Goal: Find contact information: Find contact information

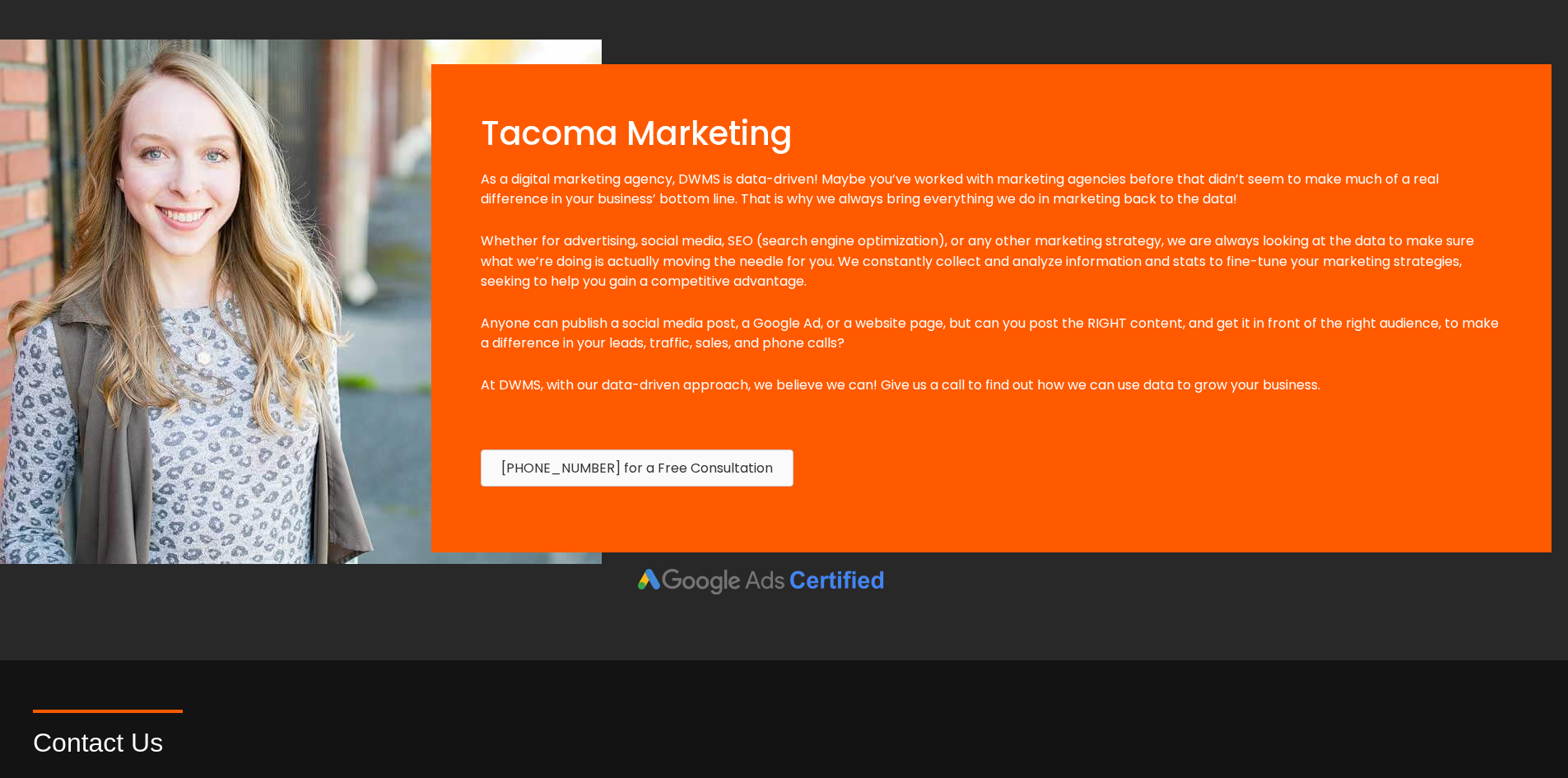
scroll to position [1646, 0]
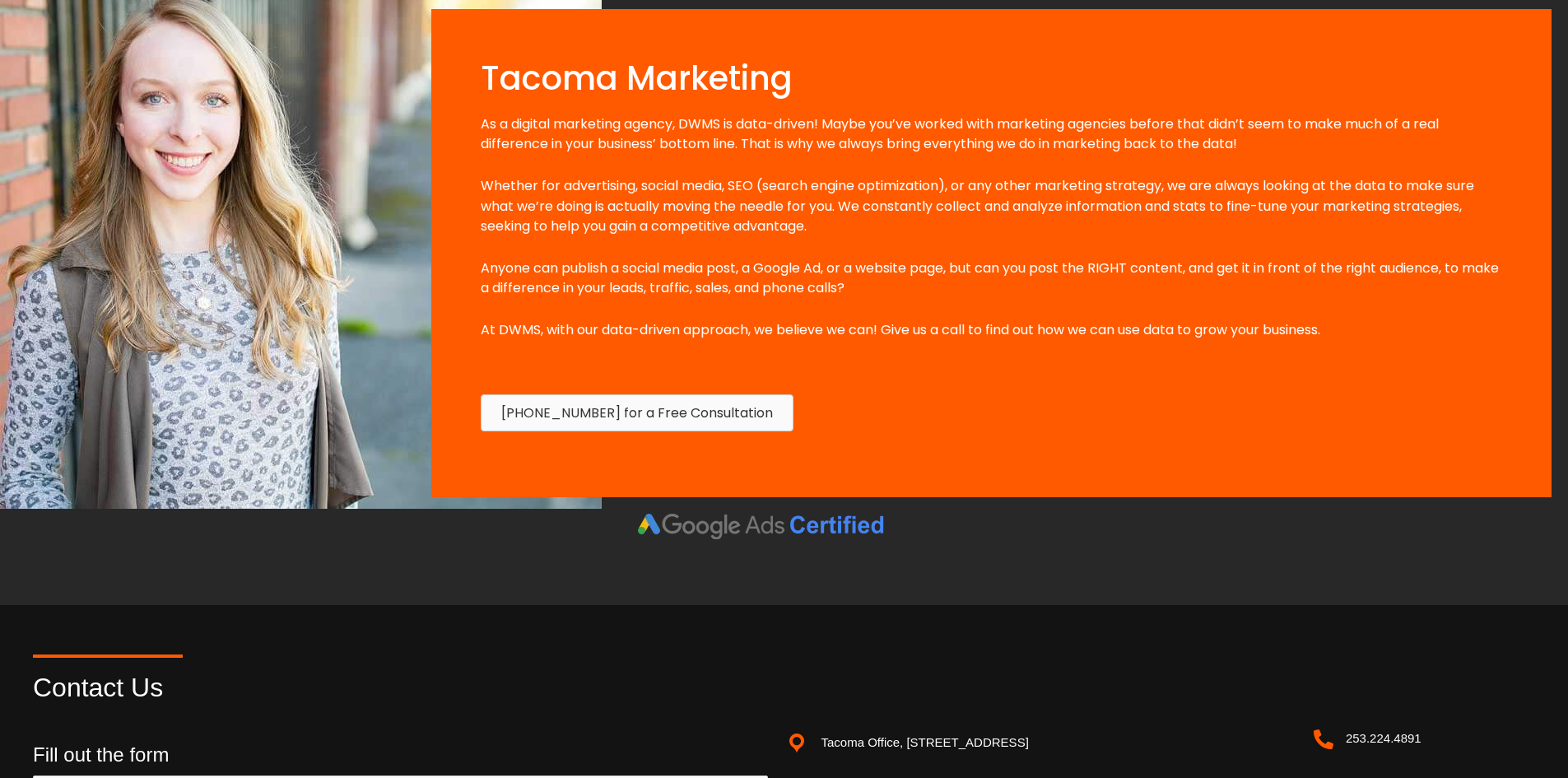
drag, startPoint x: 697, startPoint y: 347, endPoint x: 663, endPoint y: 347, distance: 34.0
click at [663, 347] on div "As a digital marketing agency, DWMS is data-driven! Maybe you’ve worked with ma…" at bounding box center [991, 237] width 1021 height 247
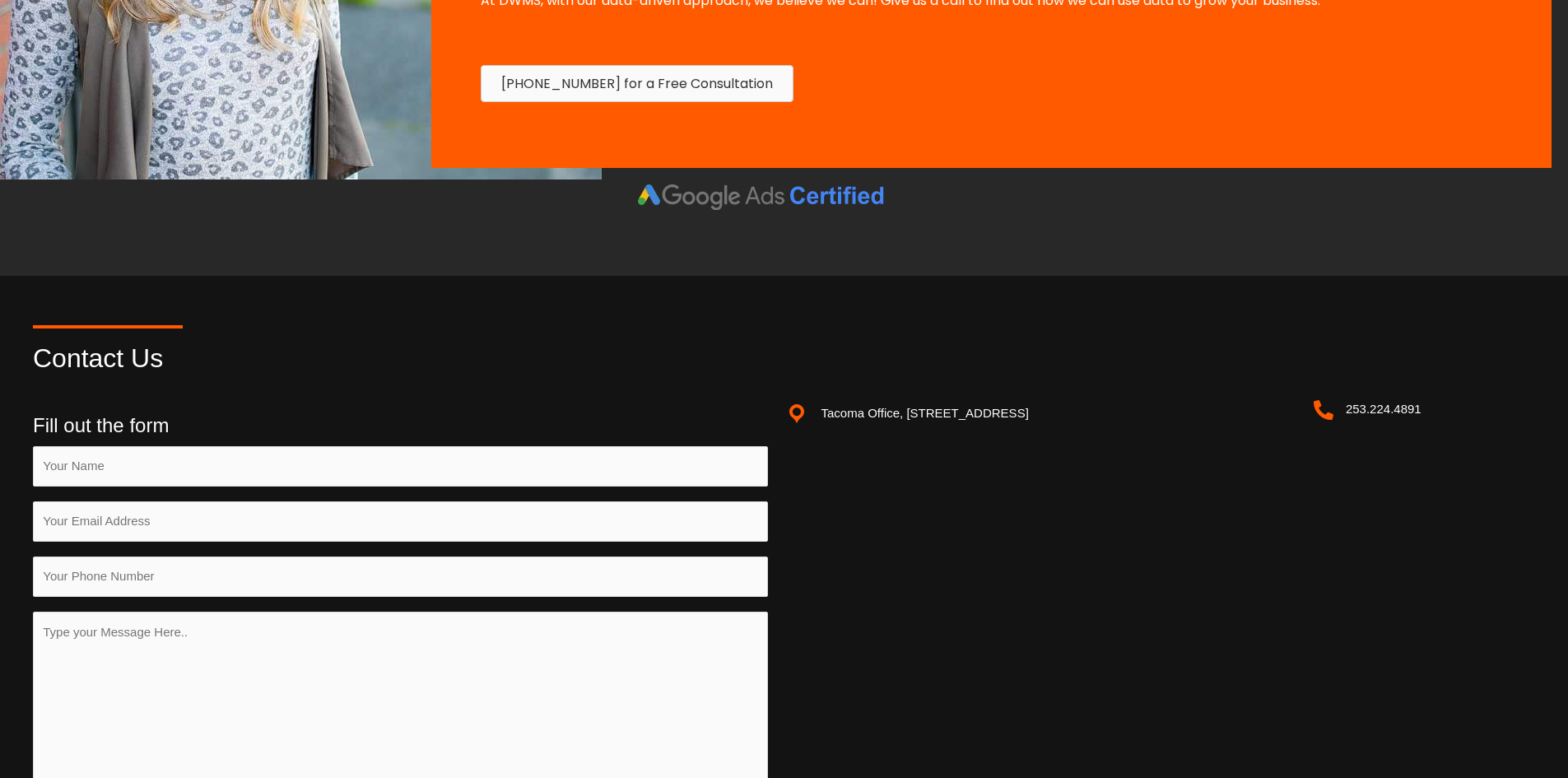
scroll to position [1728, 0]
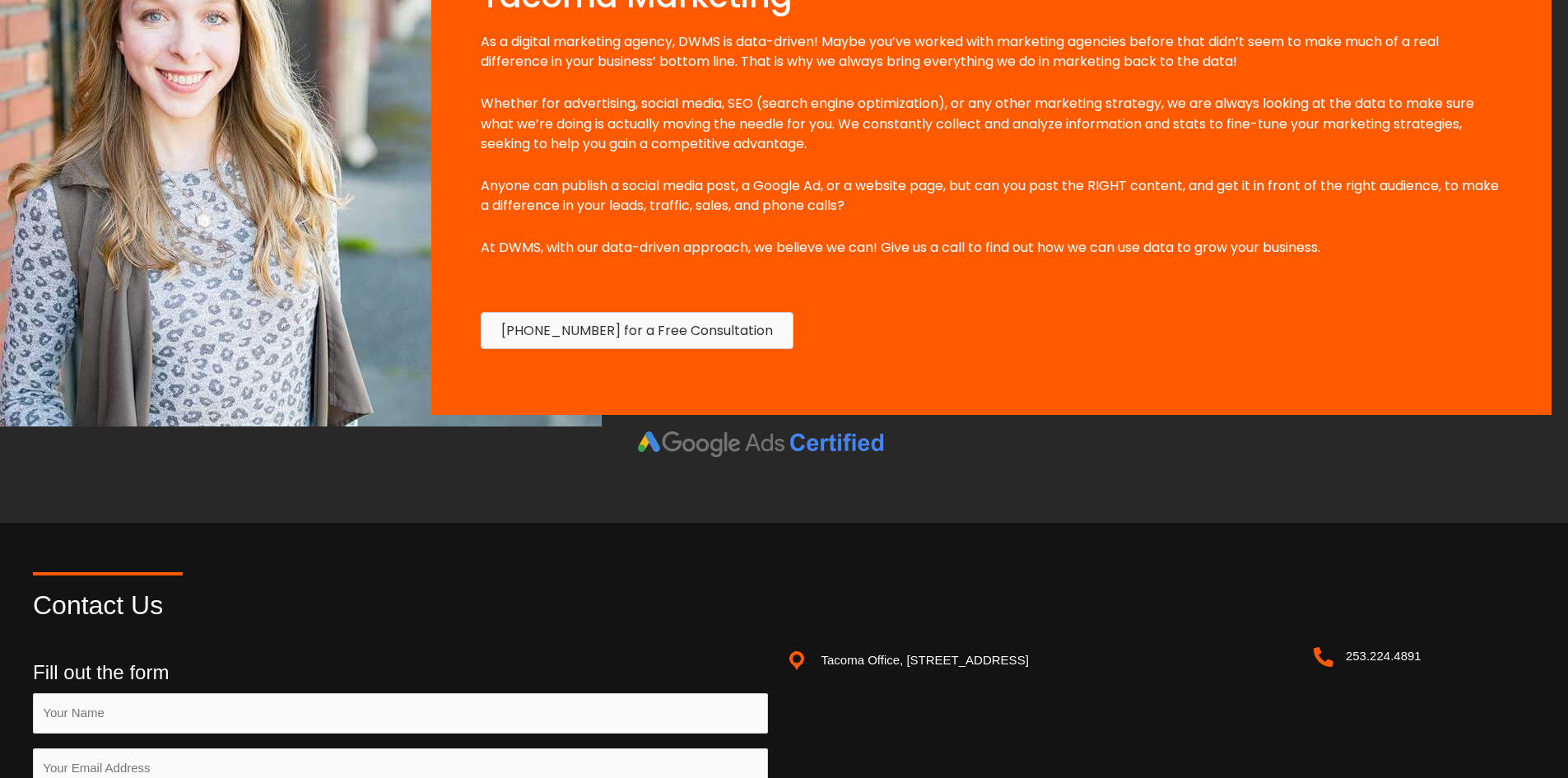
drag, startPoint x: 679, startPoint y: 337, endPoint x: 813, endPoint y: 299, distance: 139.3
click at [813, 299] on div "[PHONE_NUMBER] for a Free Consultation" at bounding box center [991, 331] width 1054 height 70
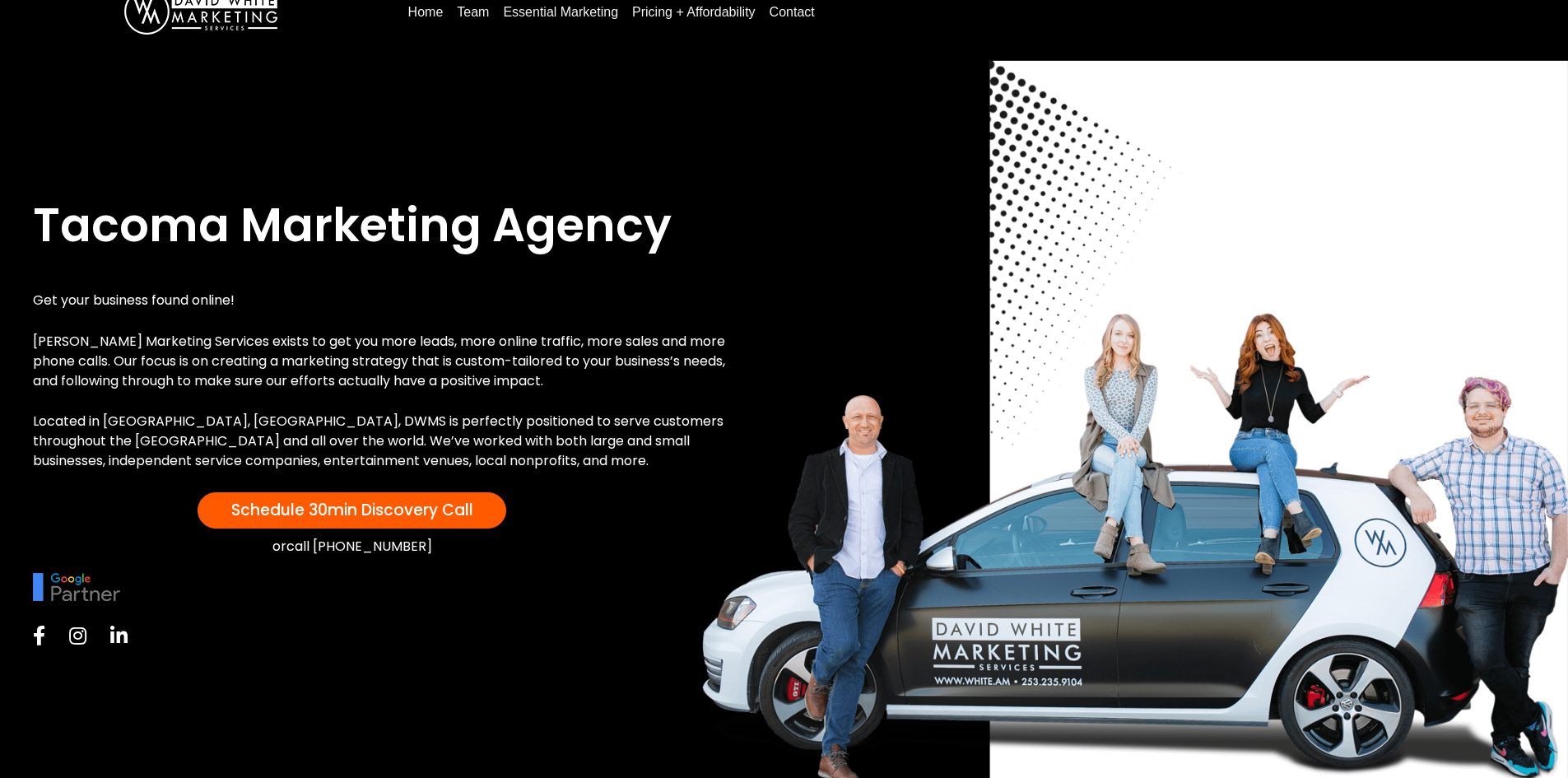
scroll to position [0, 0]
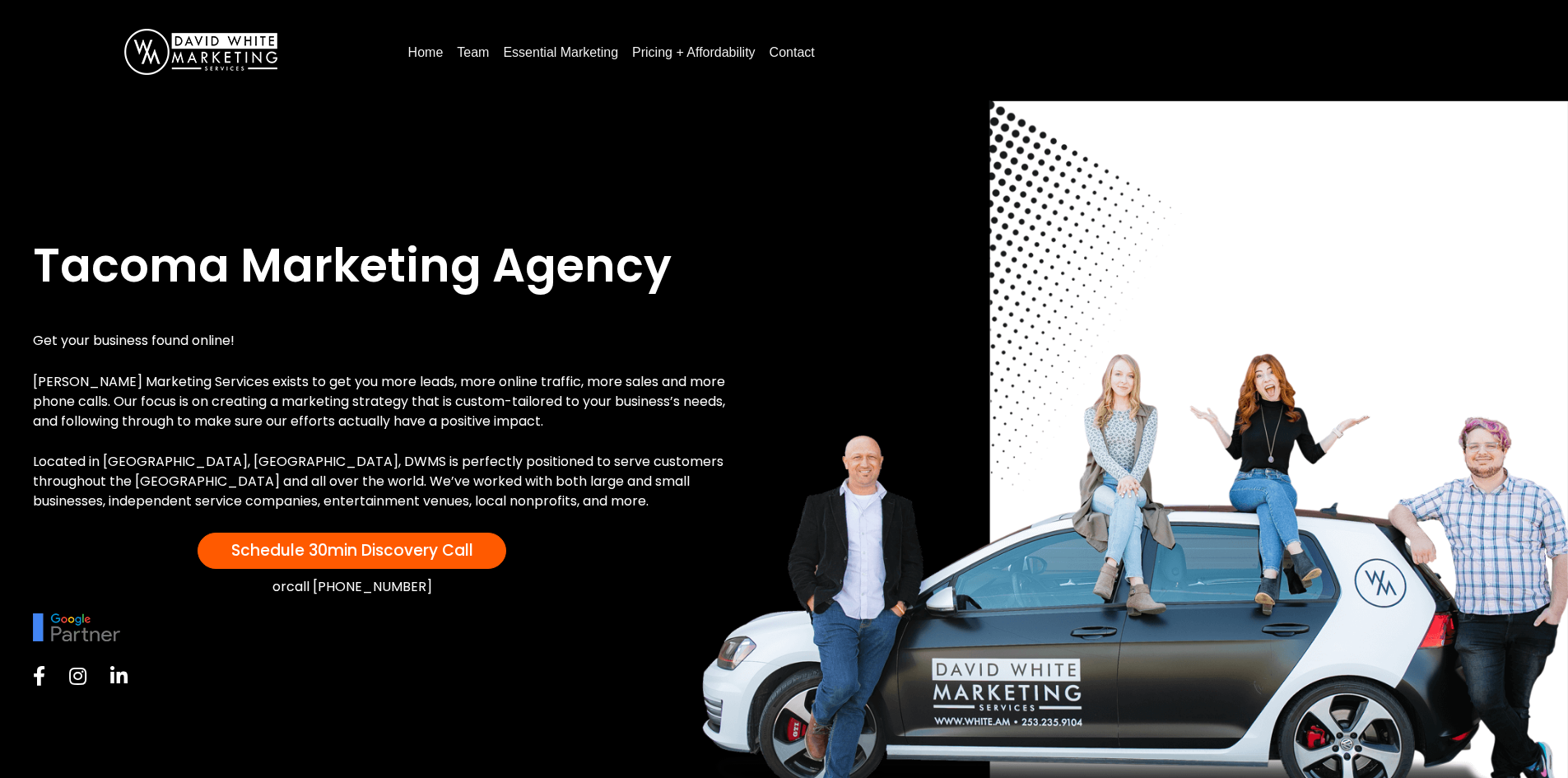
drag, startPoint x: 751, startPoint y: 440, endPoint x: 689, endPoint y: 377, distance: 88.4
click at [689, 377] on p "[PERSON_NAME] Marketing Services exists to get you more leads, more online traf…" at bounding box center [385, 402] width 704 height 59
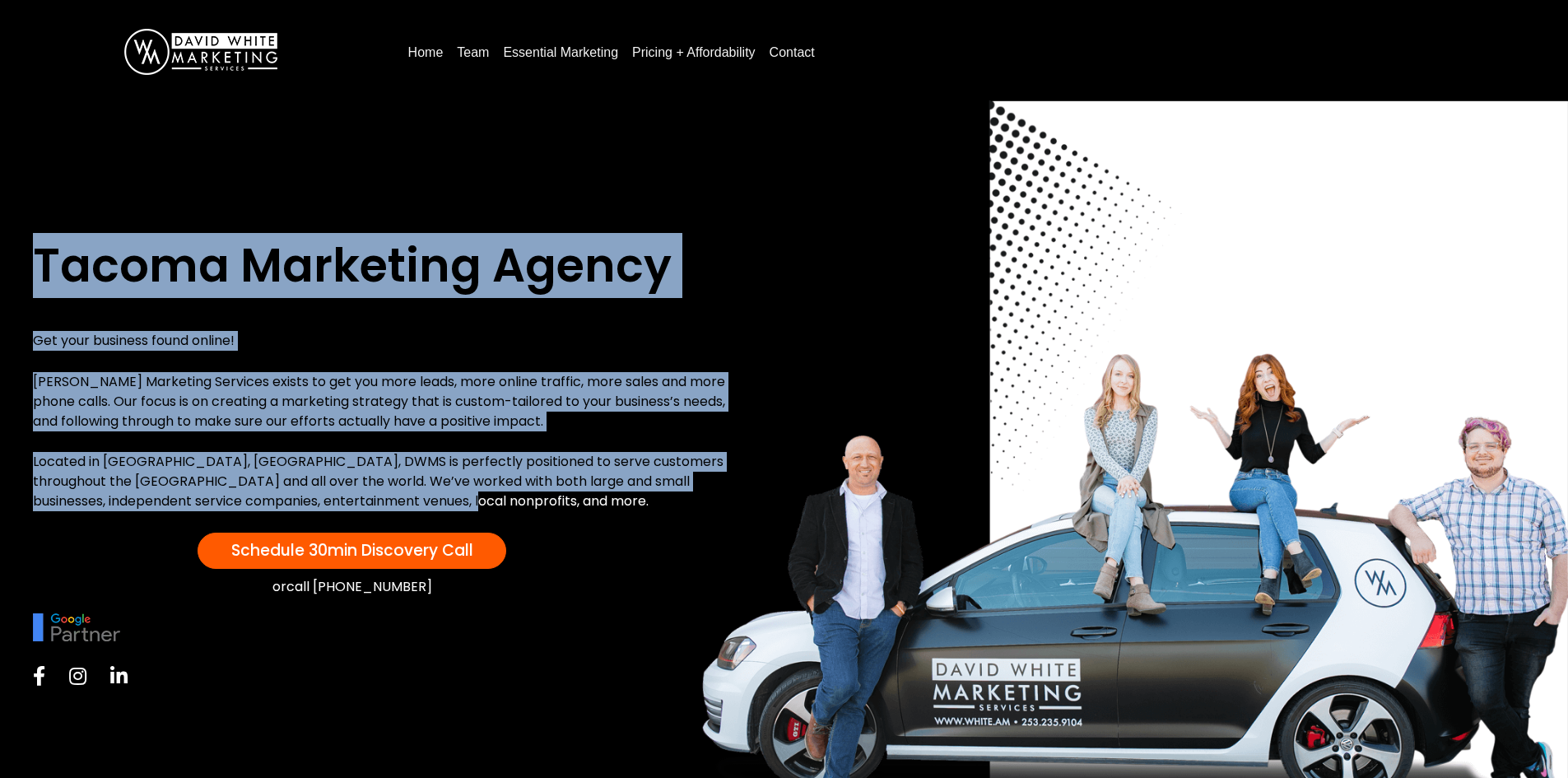
drag, startPoint x: 445, startPoint y: 503, endPoint x: 16, endPoint y: 252, distance: 497.0
click at [16, 252] on div "Tacoma Marketing Agency Get your business found online! [PERSON_NAME] Marketing…" at bounding box center [784, 489] width 1568 height 778
drag, startPoint x: 466, startPoint y: 426, endPoint x: 474, endPoint y: 425, distance: 8.1
click at [467, 426] on p "[PERSON_NAME] Marketing Services exists to get you more leads, more online traf…" at bounding box center [385, 402] width 704 height 59
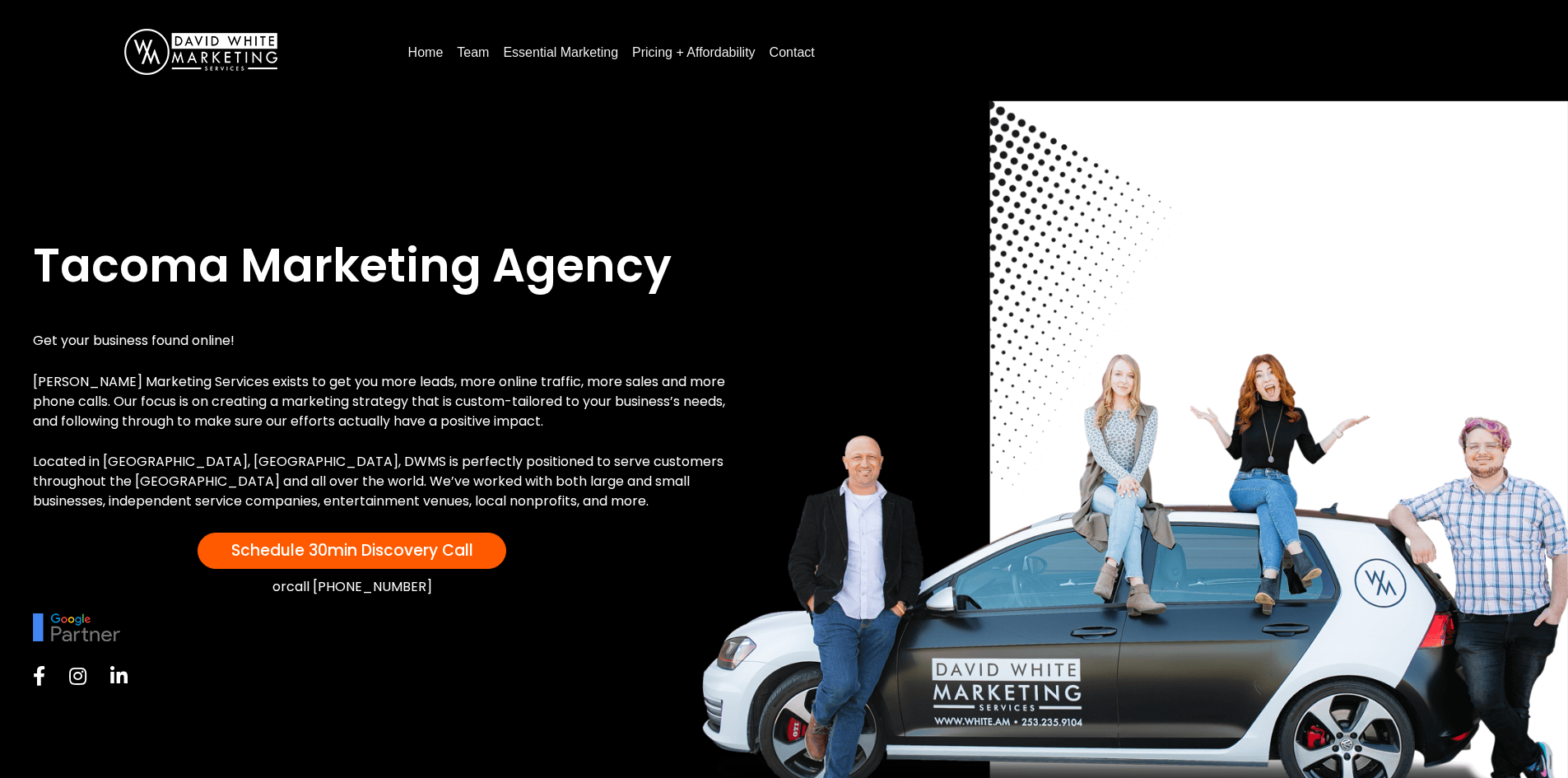
click at [625, 532] on div "Schedule 30min Discovery Call" at bounding box center [352, 550] width 638 height 36
